Goal: Information Seeking & Learning: Find specific fact

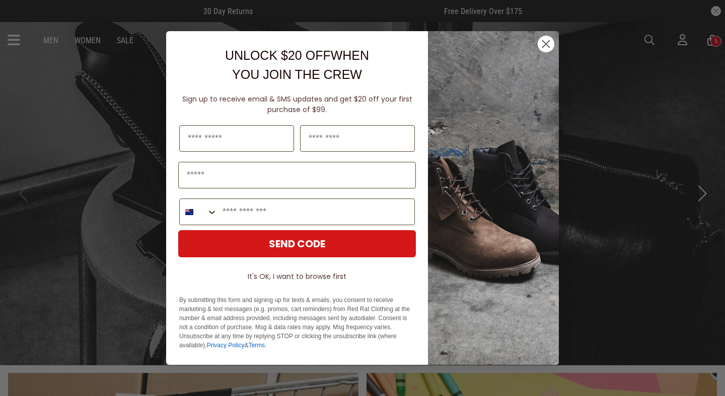
click at [549, 47] on icon "Close dialog" at bounding box center [545, 44] width 7 height 7
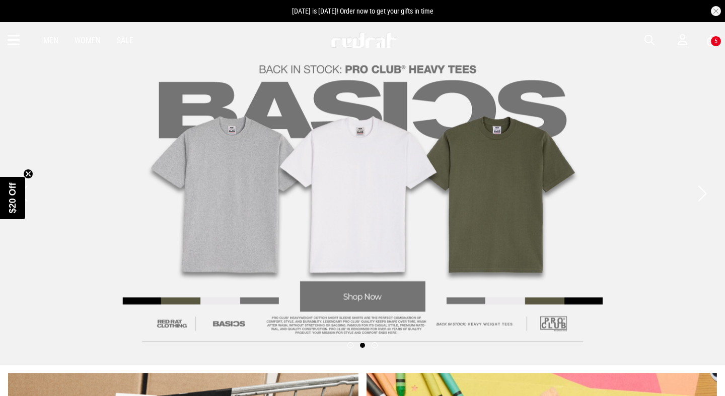
click at [12, 44] on icon at bounding box center [14, 40] width 13 height 17
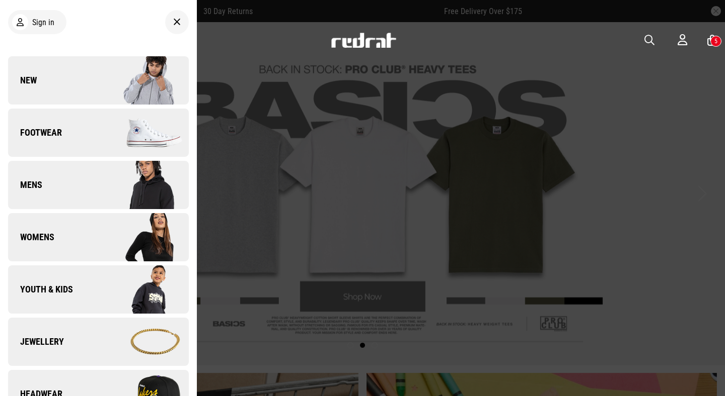
click at [88, 139] on link "Footwear" at bounding box center [98, 133] width 181 height 48
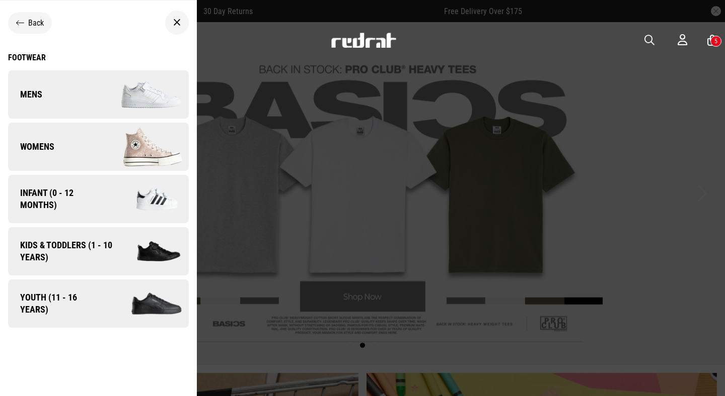
click at [23, 55] on div "Footwear" at bounding box center [98, 58] width 181 height 10
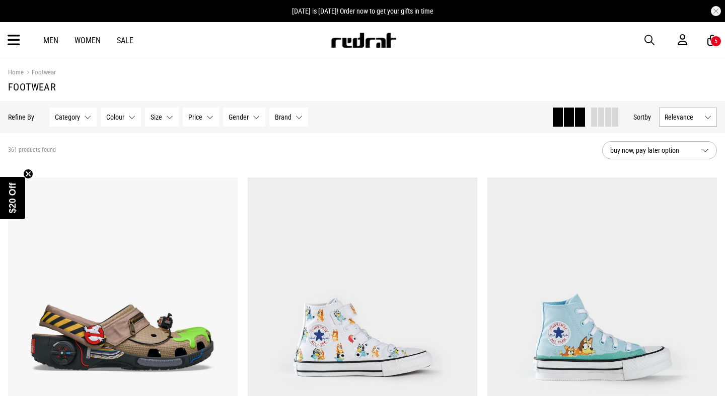
click at [684, 124] on button "Relevance" at bounding box center [688, 117] width 58 height 19
click at [682, 144] on li "Newest" at bounding box center [687, 136] width 57 height 18
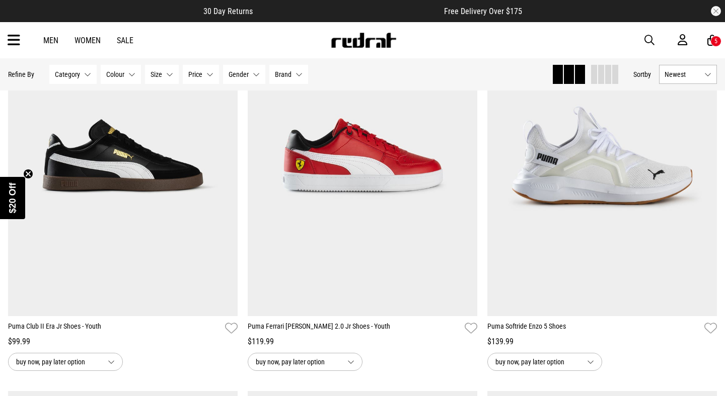
scroll to position [973, 0]
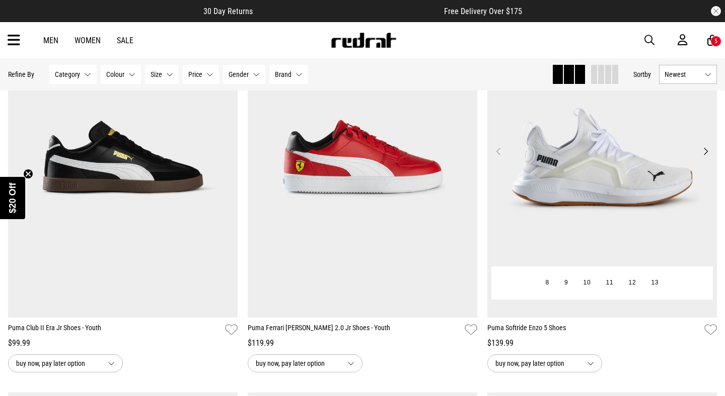
click at [636, 142] on img at bounding box center [601, 157] width 229 height 321
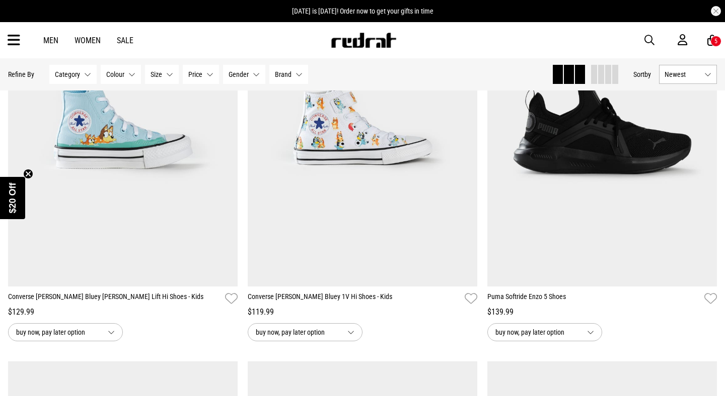
scroll to position [2644, 0]
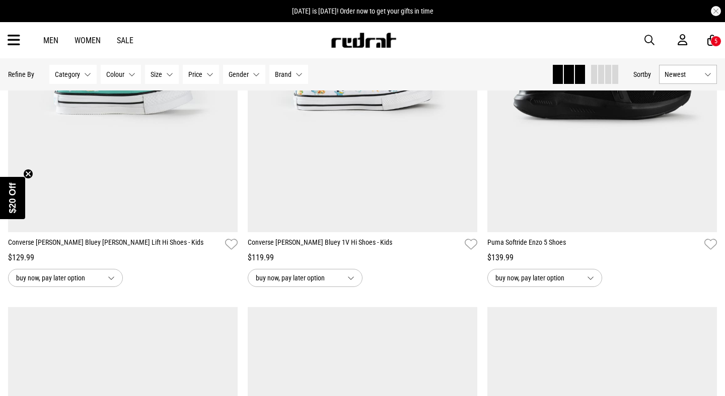
click at [653, 36] on span "button" at bounding box center [649, 40] width 10 height 12
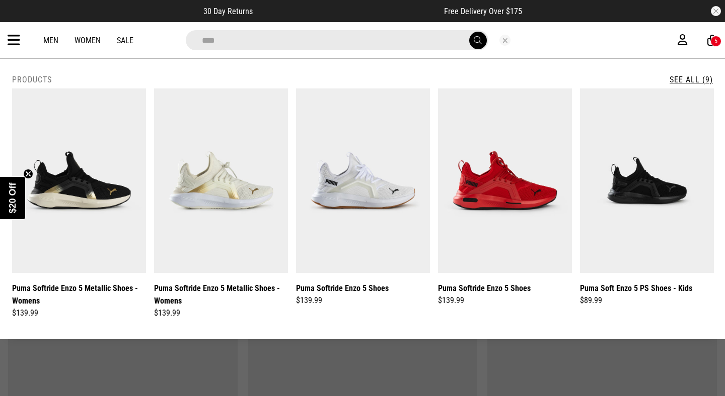
type input "****"
click at [469, 32] on button "submit" at bounding box center [478, 41] width 18 height 18
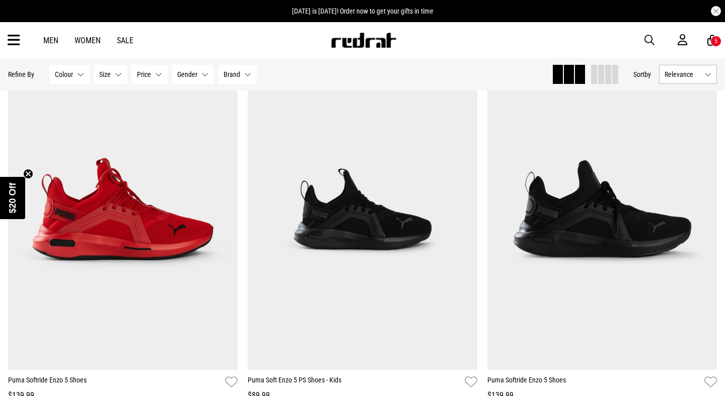
scroll to position [535, 0]
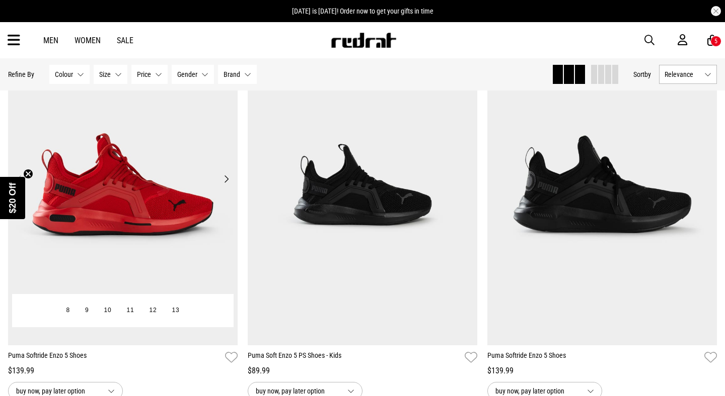
click at [119, 188] on img at bounding box center [122, 184] width 229 height 321
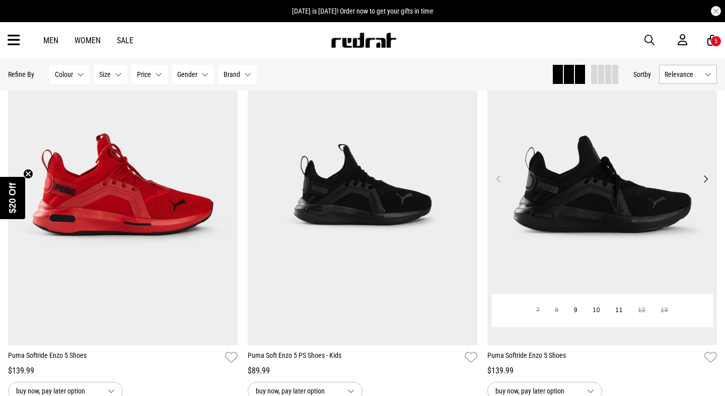
click at [623, 234] on img at bounding box center [601, 184] width 229 height 321
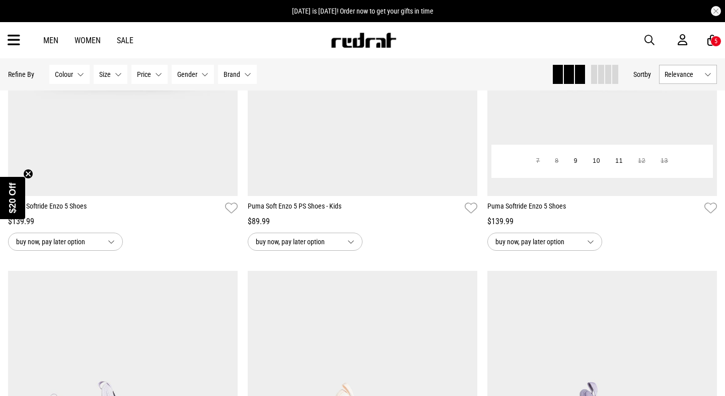
scroll to position [861, 0]
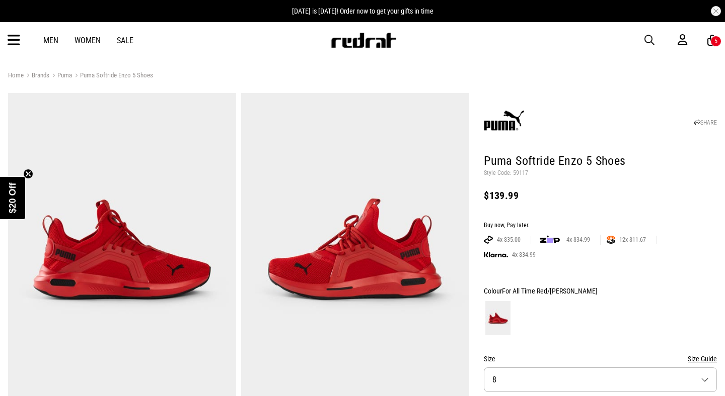
click at [525, 171] on p "Style Code: 59117" at bounding box center [600, 174] width 233 height 8
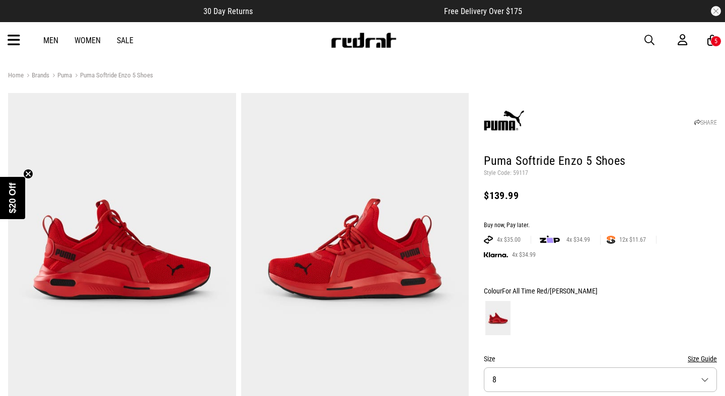
click at [526, 171] on p "Style Code: 59117" at bounding box center [600, 174] width 233 height 8
drag, startPoint x: 512, startPoint y: 174, endPoint x: 529, endPoint y: 174, distance: 17.6
click at [529, 174] on p "Style Code: 59117" at bounding box center [600, 174] width 233 height 8
copy p "59117"
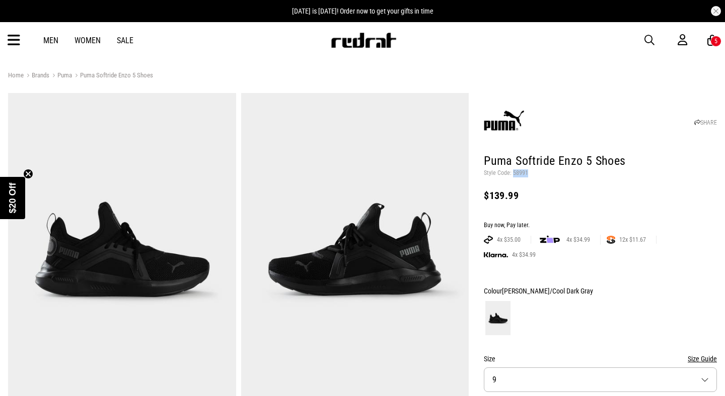
drag, startPoint x: 513, startPoint y: 173, endPoint x: 529, endPoint y: 174, distance: 16.1
click at [529, 174] on p "Style Code: 58991" at bounding box center [600, 174] width 233 height 8
copy p "58991"
